Goal: Task Accomplishment & Management: Complete application form

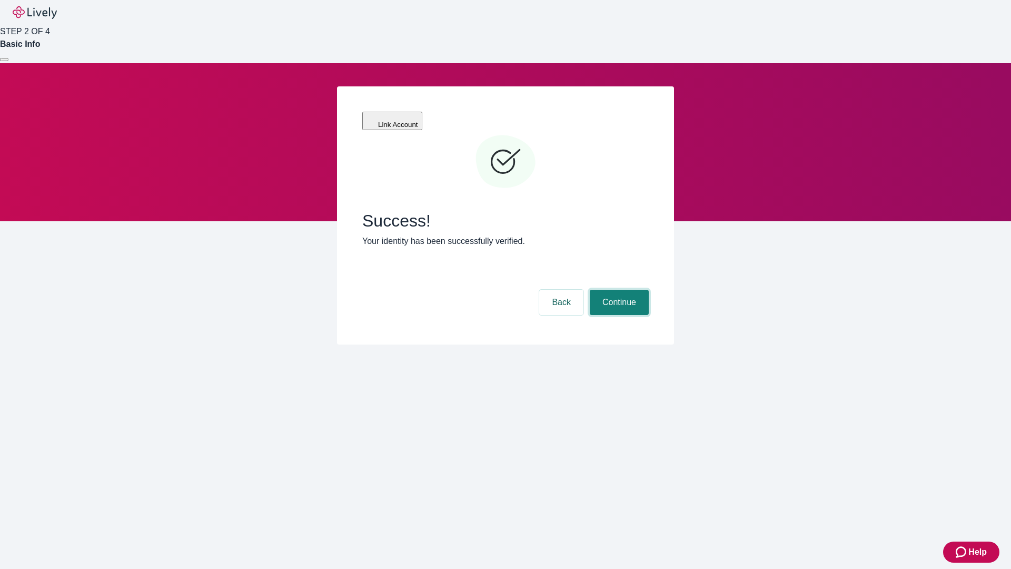
click at [618, 290] on button "Continue" at bounding box center [619, 302] width 59 height 25
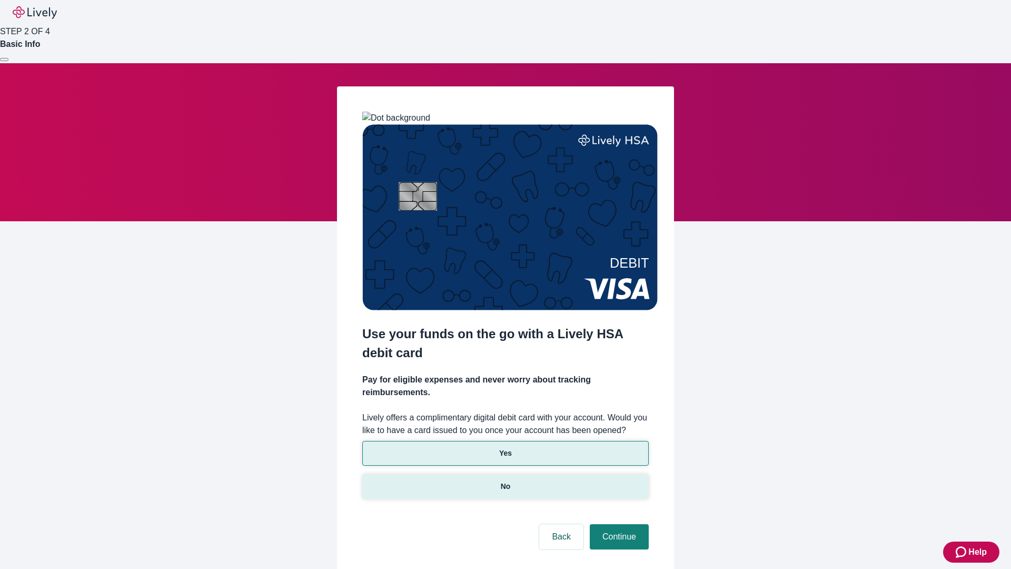
click at [505, 481] on p "No" at bounding box center [506, 486] width 10 height 11
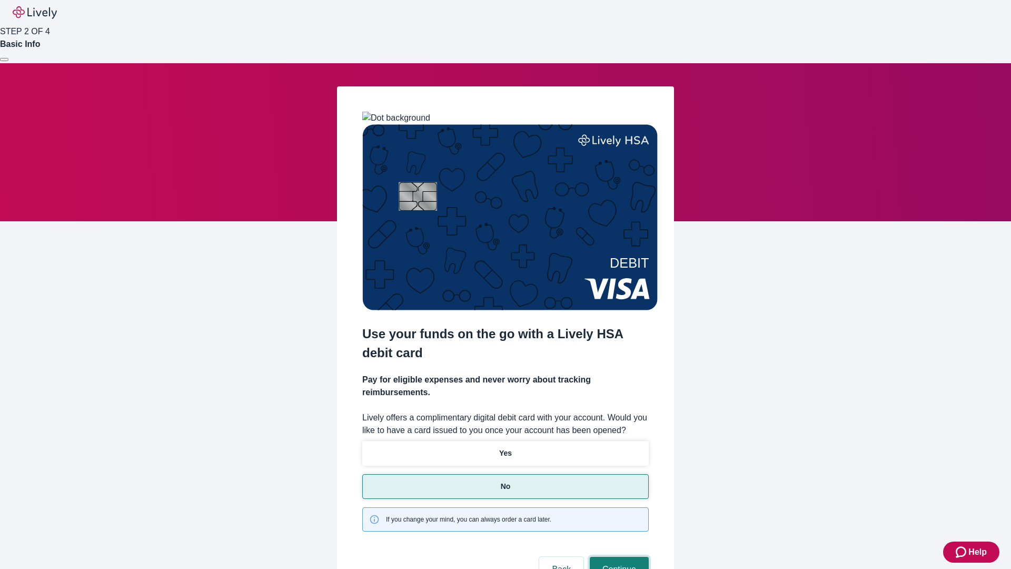
click at [618, 557] on button "Continue" at bounding box center [619, 569] width 59 height 25
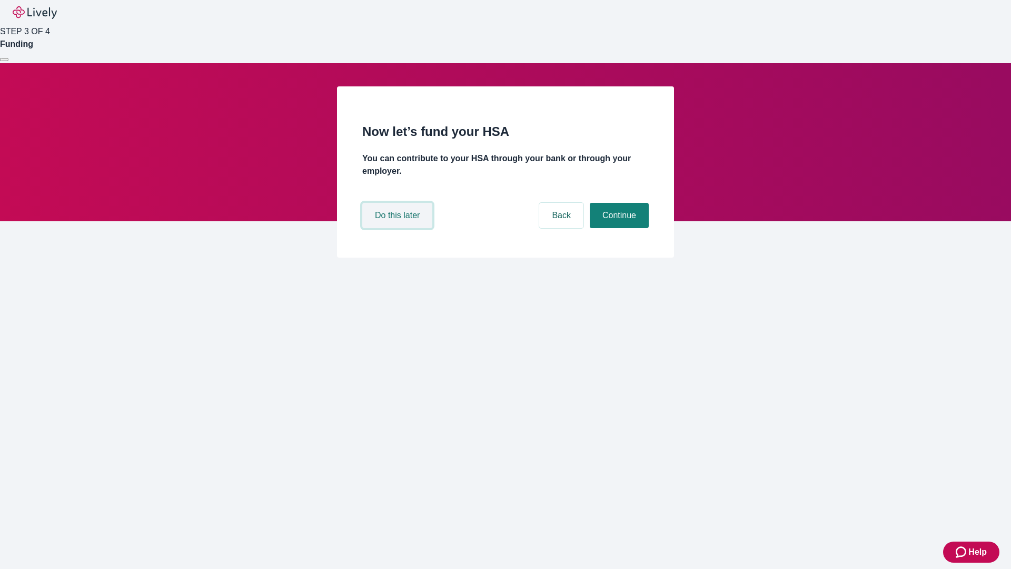
click at [399, 228] on button "Do this later" at bounding box center [397, 215] width 70 height 25
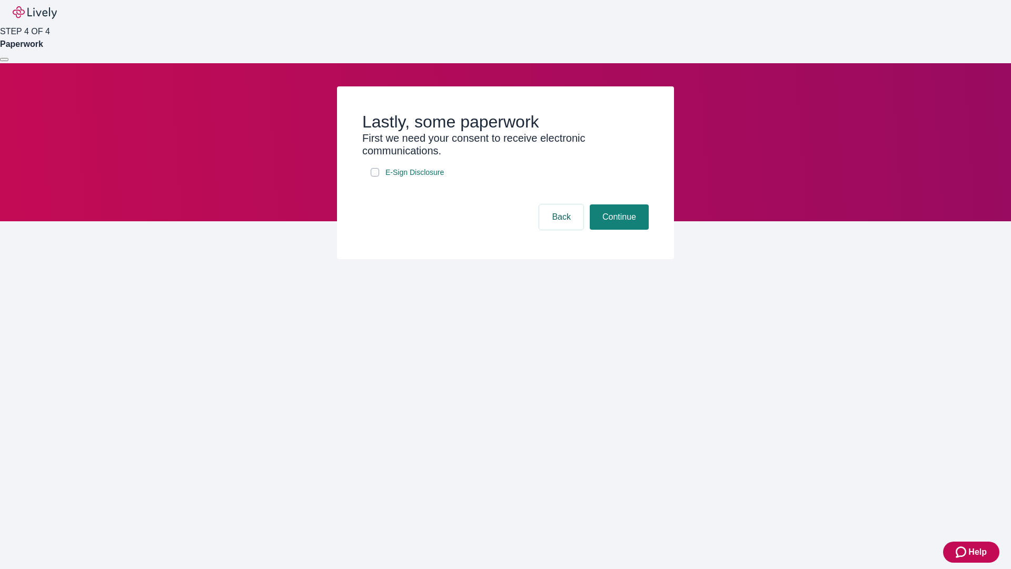
click at [375, 176] on input "E-Sign Disclosure" at bounding box center [375, 172] width 8 height 8
checkbox input "true"
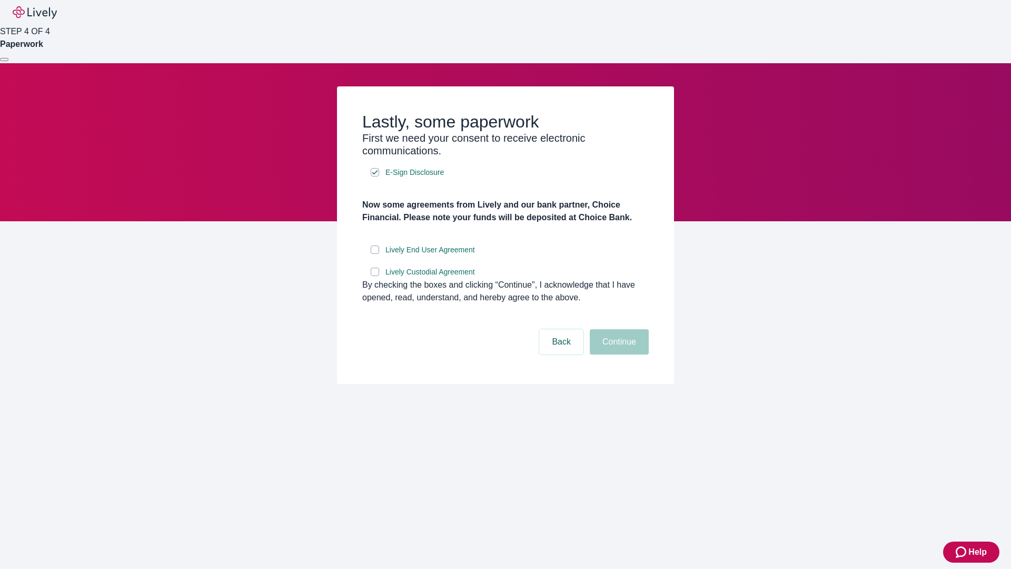
click at [375, 254] on input "Lively End User Agreement" at bounding box center [375, 249] width 8 height 8
checkbox input "true"
click at [375, 276] on input "Lively Custodial Agreement" at bounding box center [375, 272] width 8 height 8
checkbox input "true"
click at [618, 354] on button "Continue" at bounding box center [619, 341] width 59 height 25
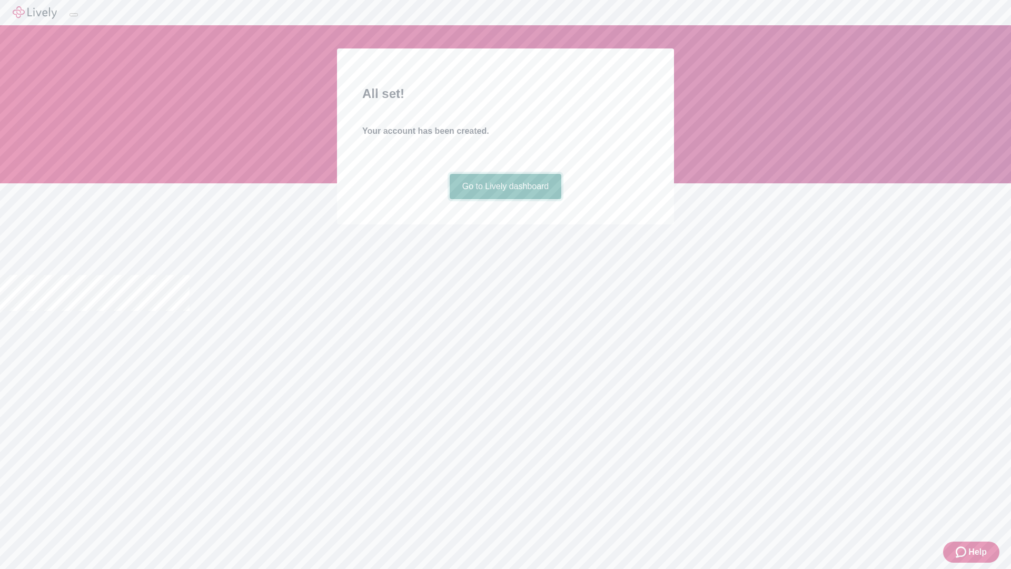
click at [505, 199] on link "Go to Lively dashboard" at bounding box center [506, 186] width 112 height 25
